Goal: Information Seeking & Learning: Learn about a topic

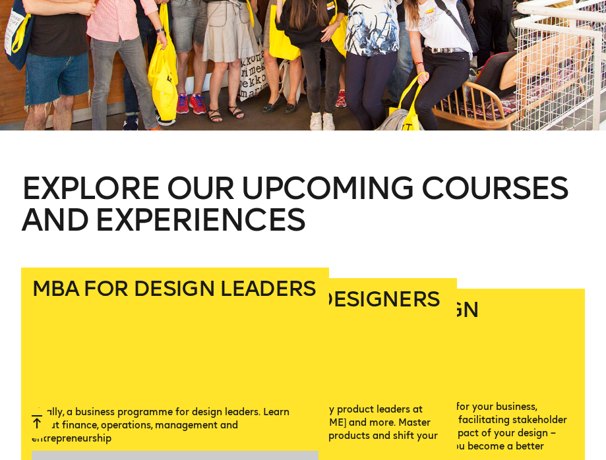
scroll to position [1418, 0]
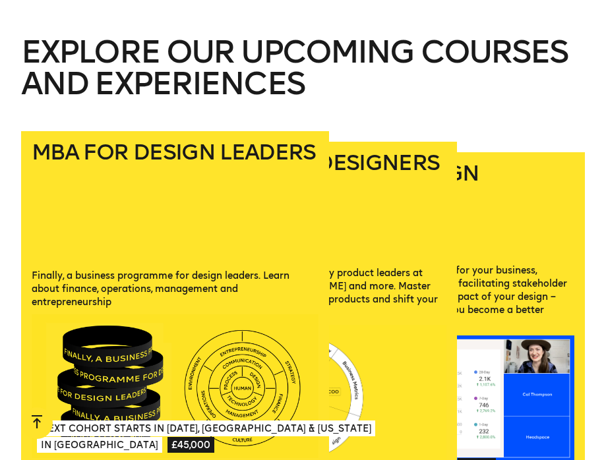
click at [505, 188] on h2 "Product Design Strategy" at bounding box center [430, 206] width 287 height 86
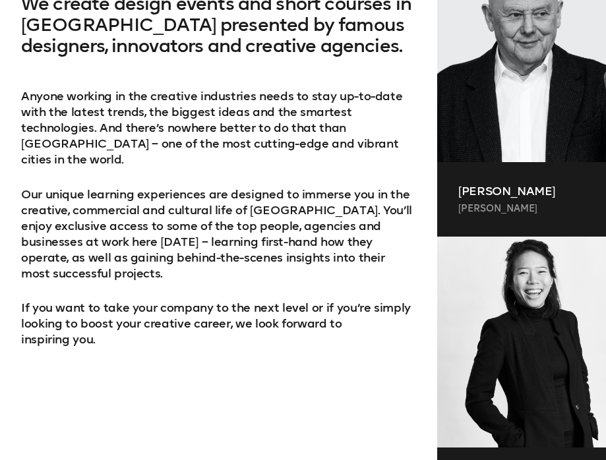
scroll to position [876, 0]
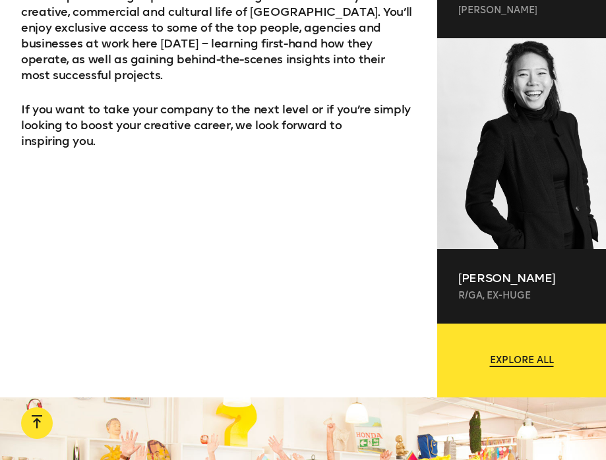
click at [556, 355] on link "Explore all" at bounding box center [521, 361] width 169 height 74
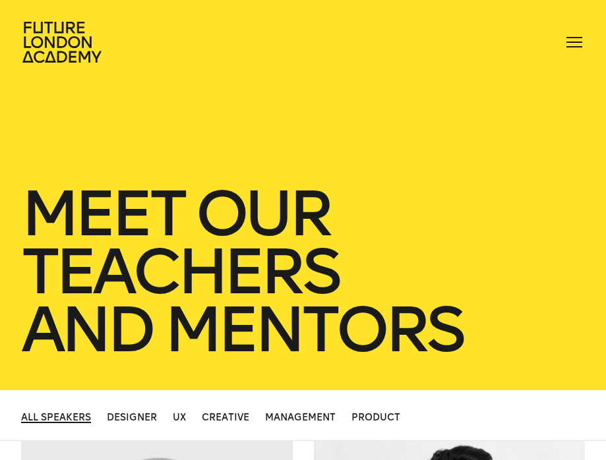
click at [64, 55] on icon at bounding box center [63, 42] width 84 height 42
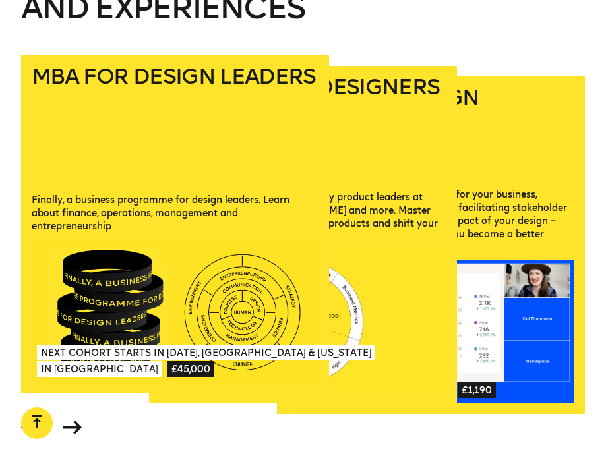
scroll to position [1496, 0]
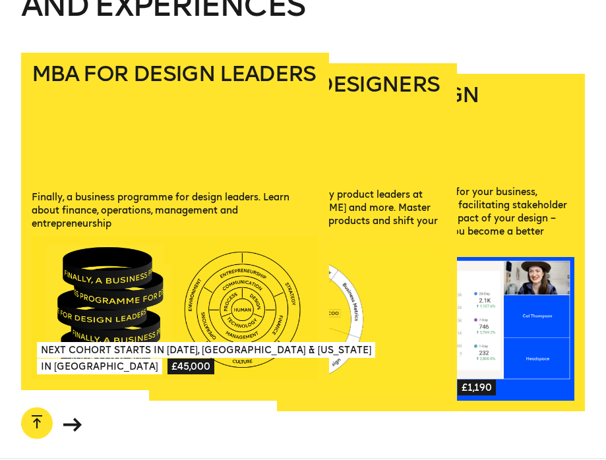
click at [166, 101] on h2 "MBA for Design Leaders" at bounding box center [175, 119] width 287 height 112
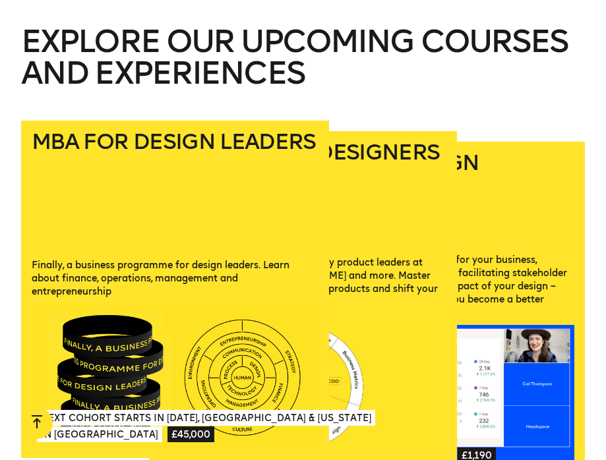
scroll to position [1415, 0]
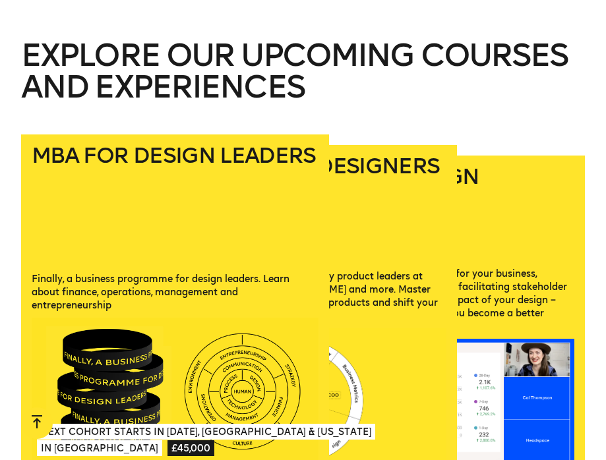
click at [350, 202] on h2 "Mini-MBA for Designers" at bounding box center [302, 205] width 287 height 99
click at [497, 268] on p "From choosing metrics appropriate for your business, anchoring them with human …" at bounding box center [430, 301] width 287 height 66
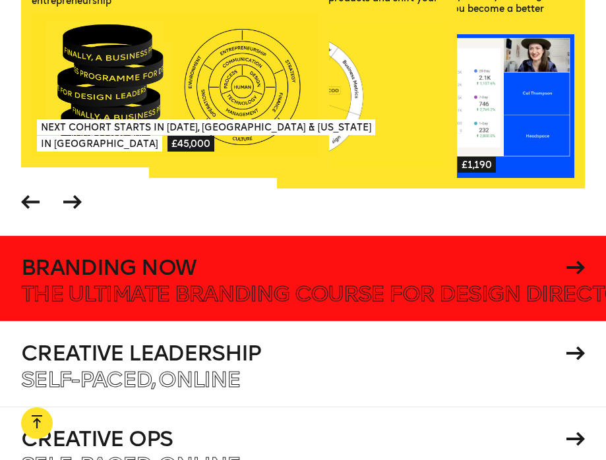
click at [339, 257] on h4 "Branding Now" at bounding box center [291, 267] width 540 height 21
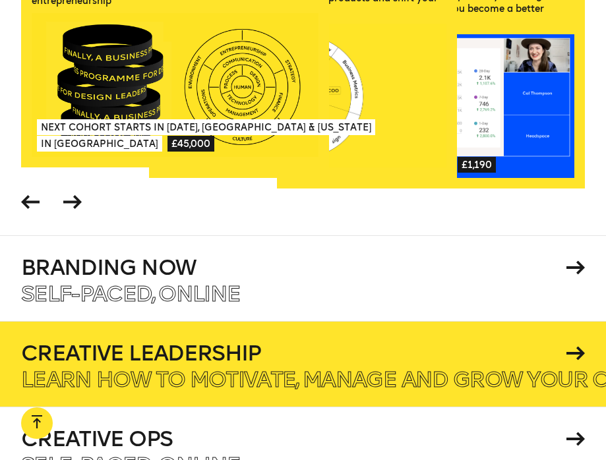
click at [177, 343] on h4 "Creative Leadership" at bounding box center [291, 353] width 540 height 21
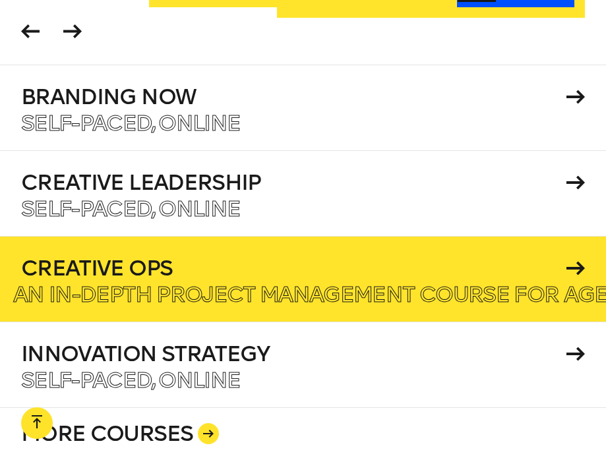
scroll to position [1890, 0]
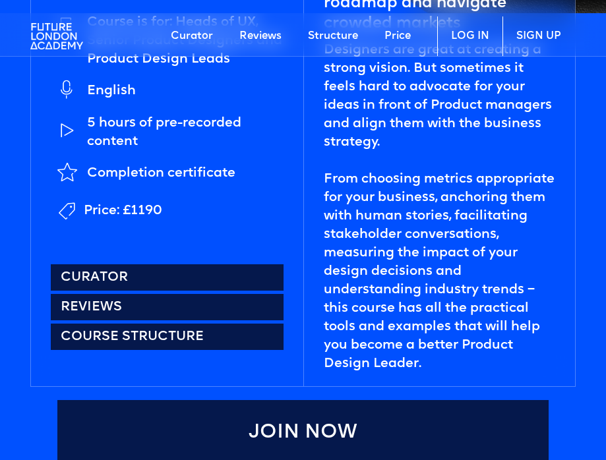
scroll to position [611, 0]
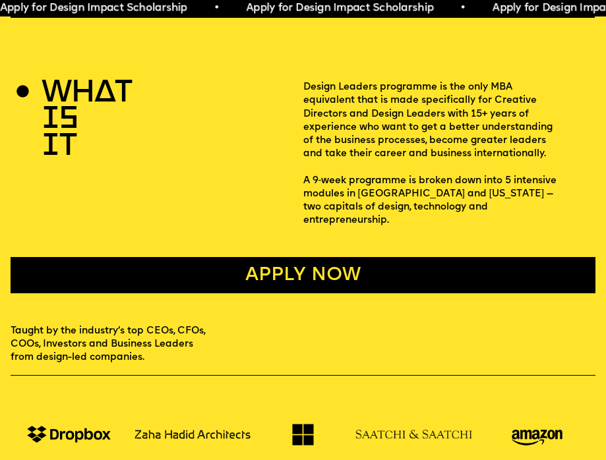
scroll to position [287, 0]
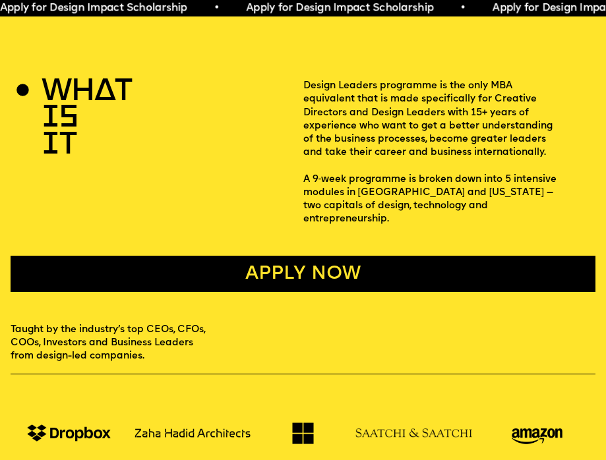
click at [262, 256] on link "Apply now" at bounding box center [303, 274] width 584 height 36
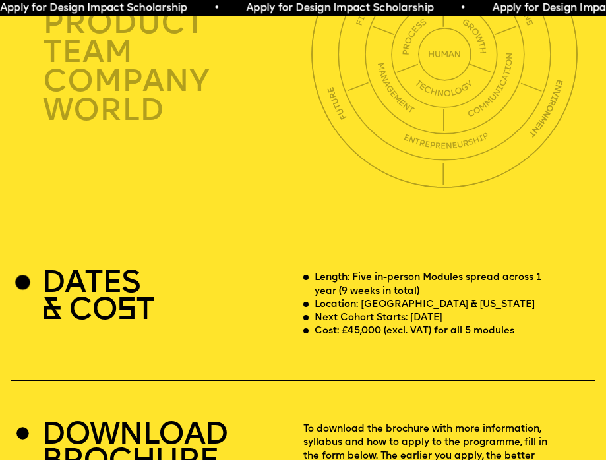
scroll to position [2351, 0]
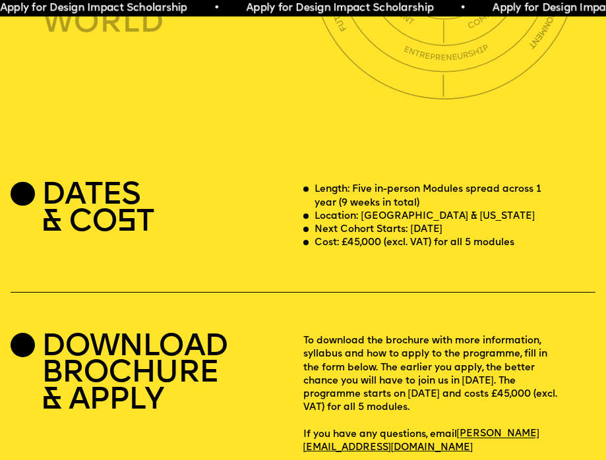
scroll to position [287, 0]
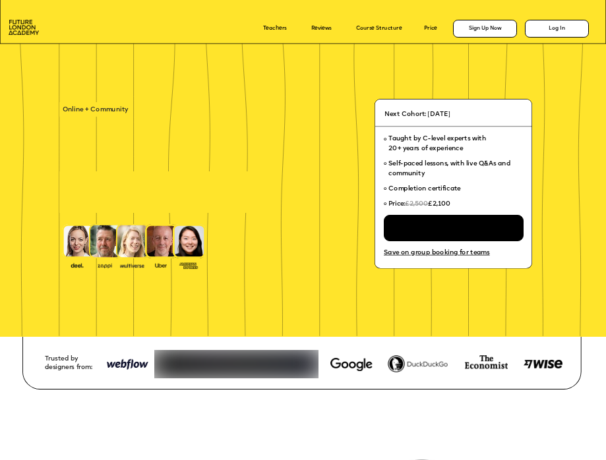
scroll to position [38, 0]
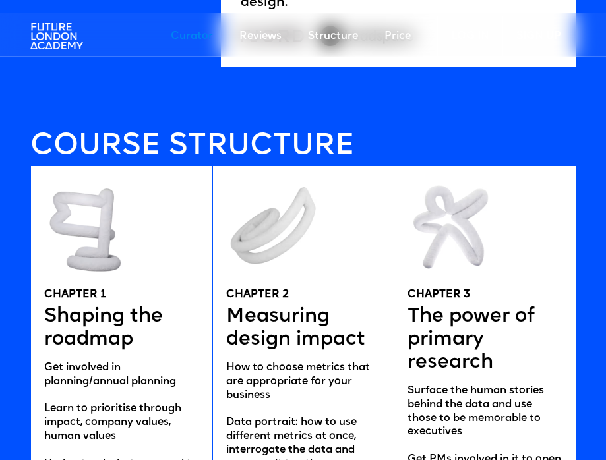
scroll to position [2309, 0]
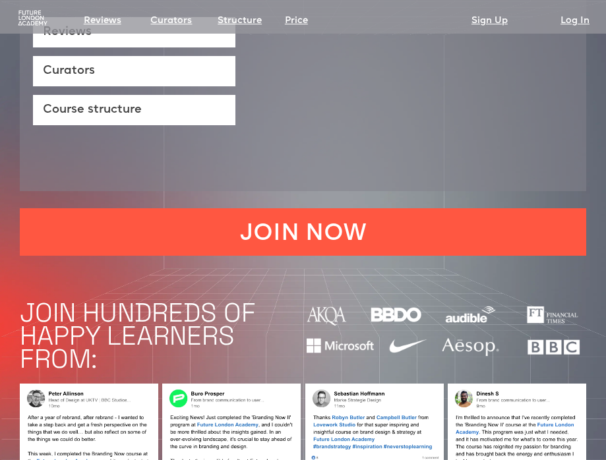
scroll to position [953, 0]
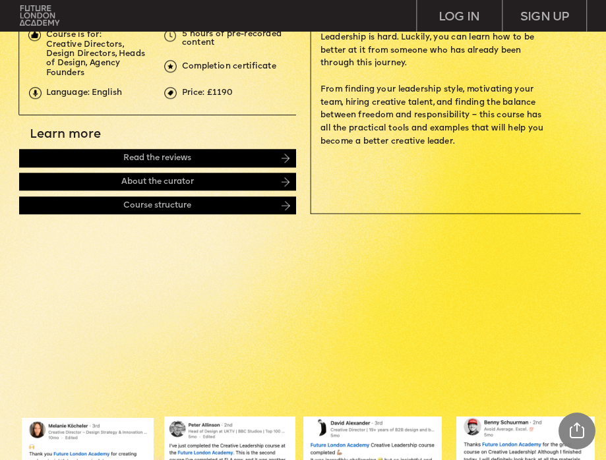
scroll to position [739, 0]
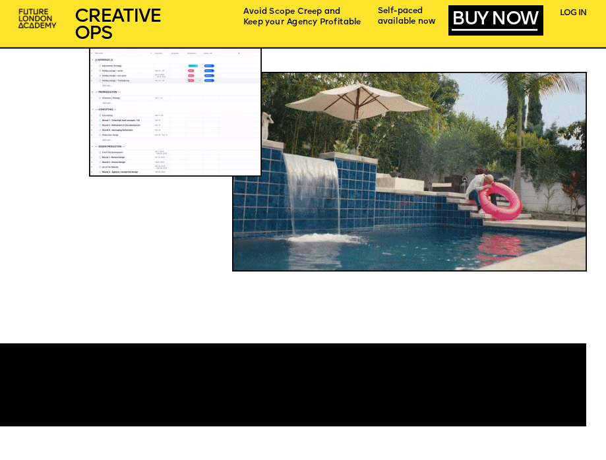
scroll to position [946, 0]
